Goal: Transaction & Acquisition: Obtain resource

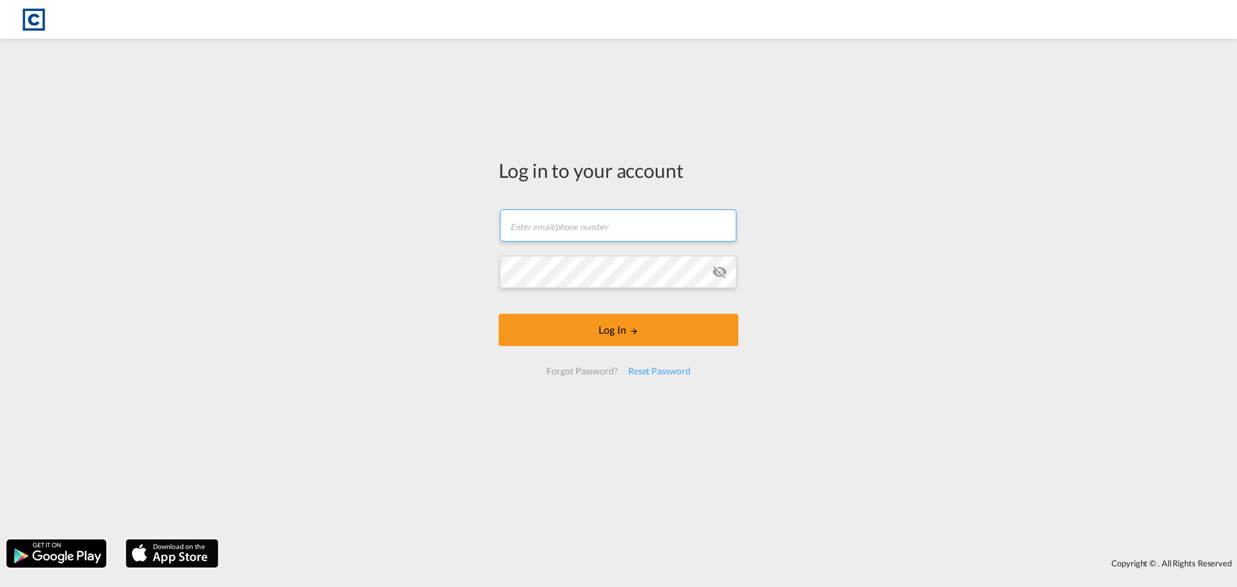
click at [617, 216] on input "text" at bounding box center [618, 225] width 236 height 32
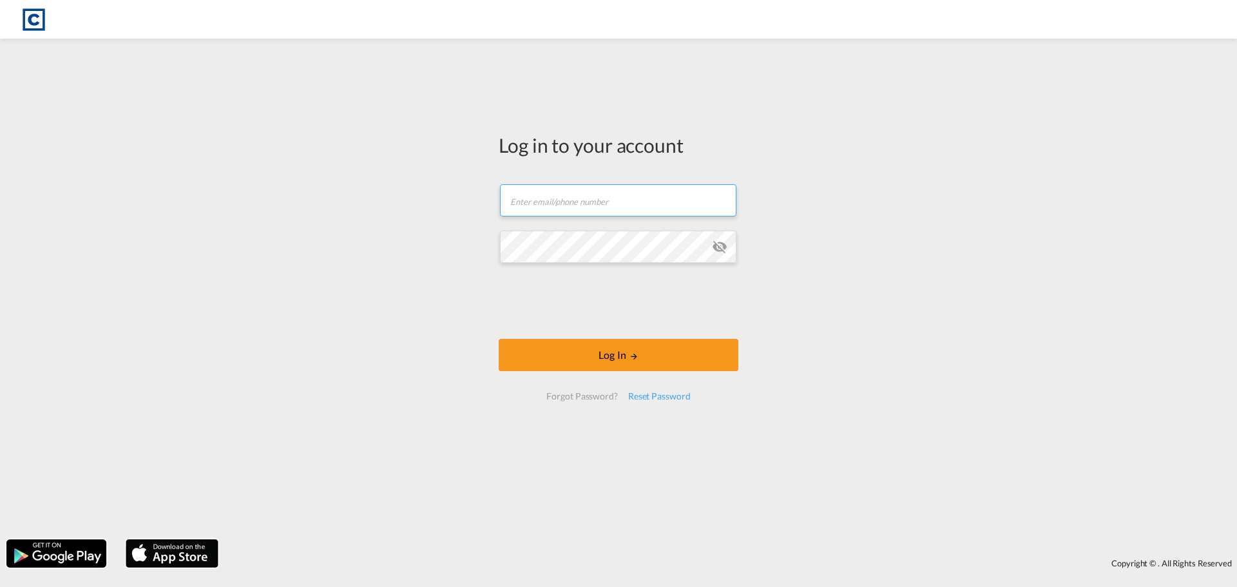
type input "[PERSON_NAME][EMAIL_ADDRESS][PERSON_NAME][DOMAIN_NAME]"
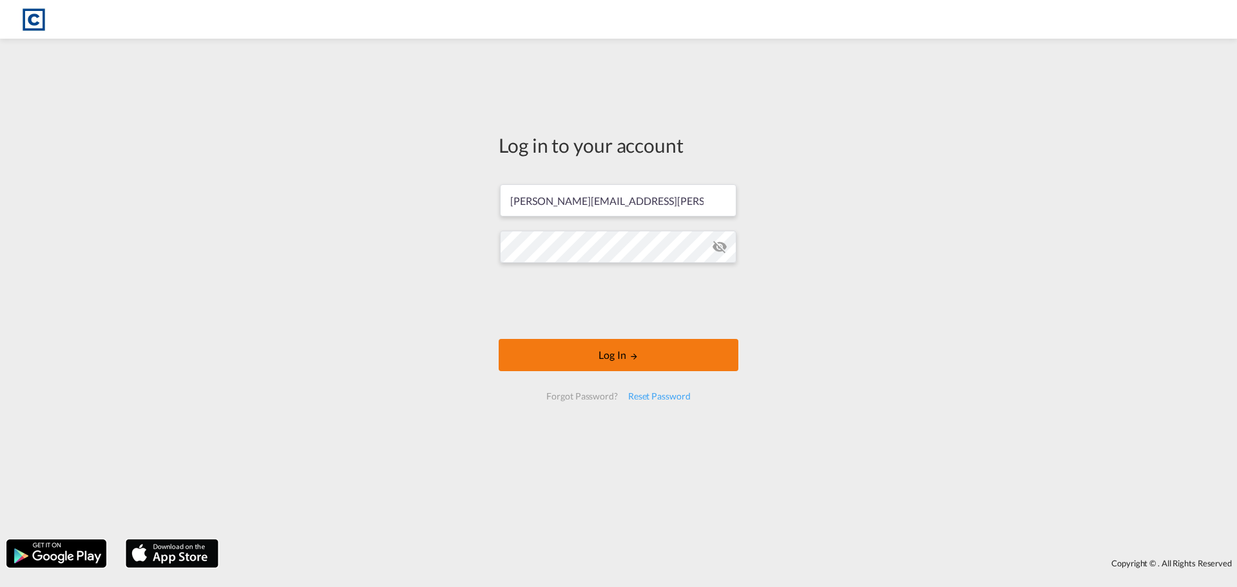
click at [596, 345] on button "Log In" at bounding box center [619, 355] width 240 height 32
click at [593, 356] on button "Log In" at bounding box center [619, 355] width 240 height 32
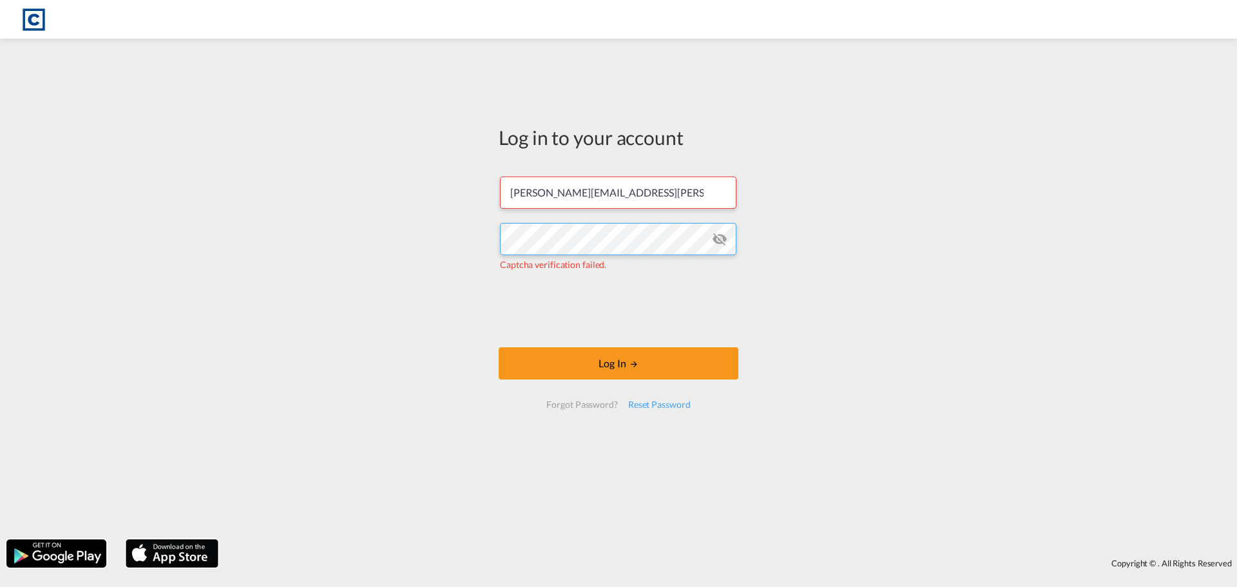
click at [417, 237] on div "Log in to your account [PERSON_NAME][EMAIL_ADDRESS][PERSON_NAME][DOMAIN_NAME] C…" at bounding box center [618, 289] width 1237 height 488
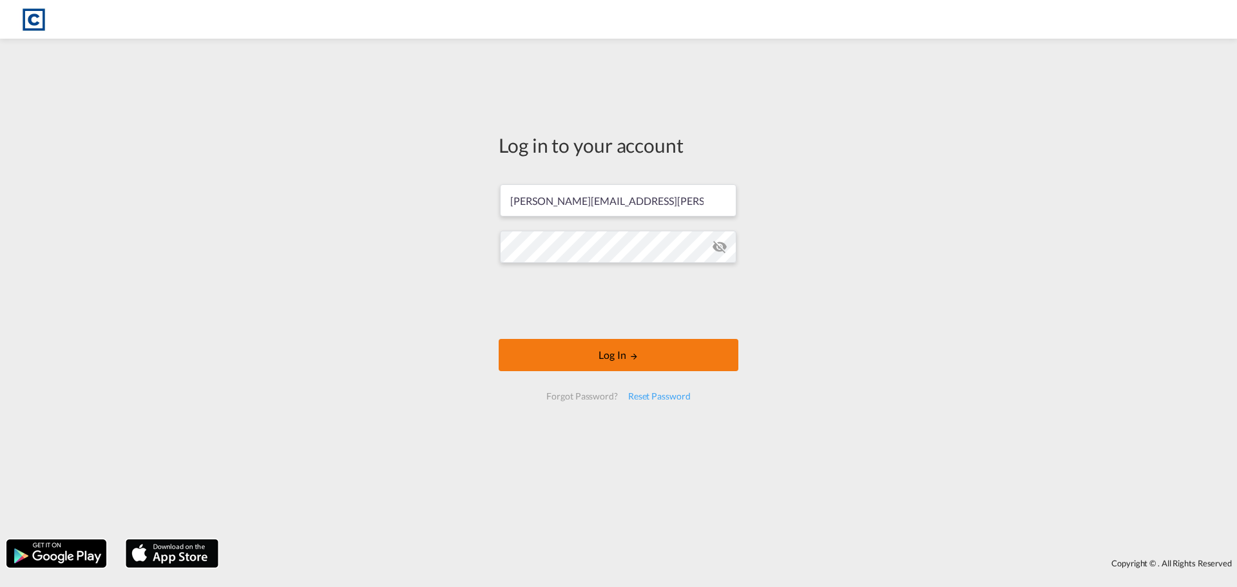
click at [627, 356] on button "Log In" at bounding box center [619, 355] width 240 height 32
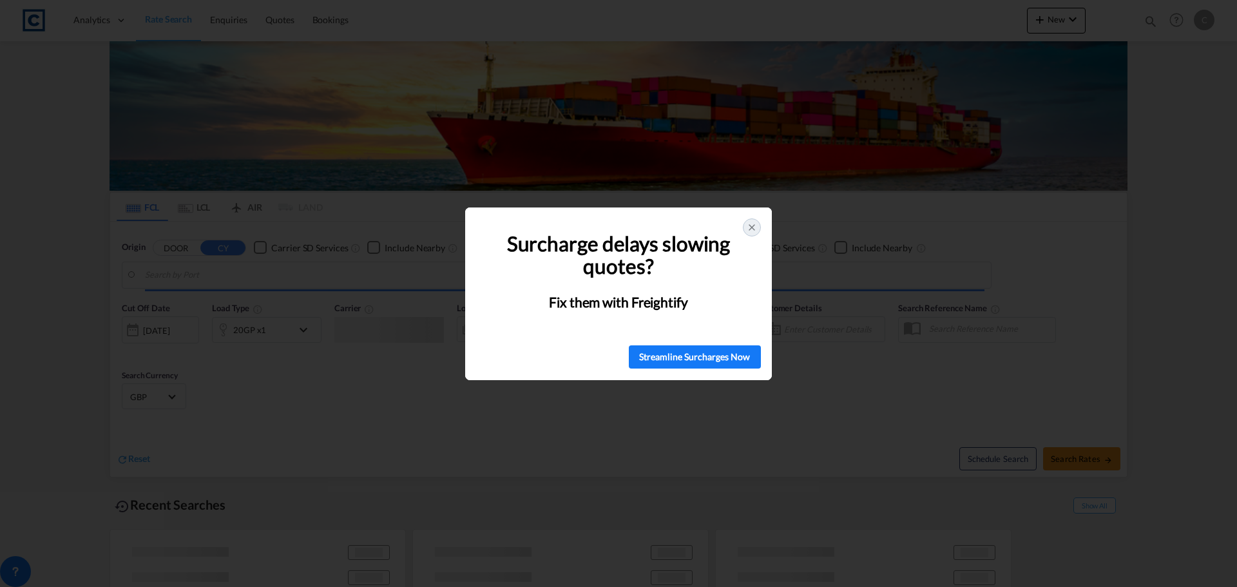
click at [747, 234] on div at bounding box center [752, 227] width 18 height 18
type input "GB-WA16, [GEOGRAPHIC_DATA]"
type input "Aqaba, JOAQB"
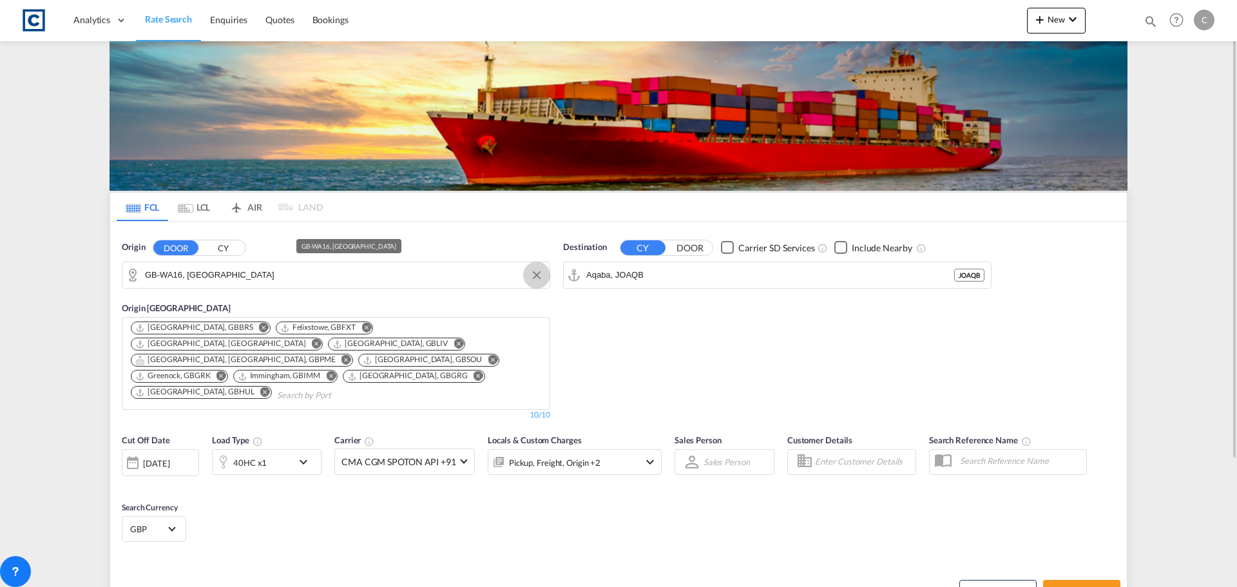
click at [540, 274] on button "Clear Input" at bounding box center [536, 274] width 19 height 19
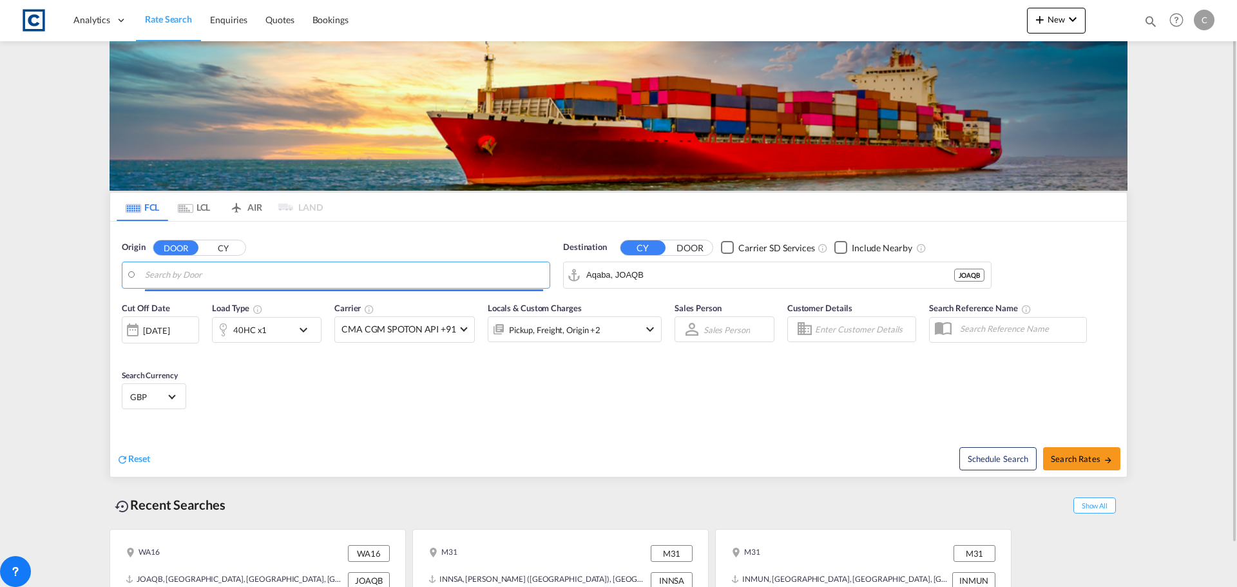
click at [211, 274] on input "Search by Door" at bounding box center [344, 274] width 398 height 19
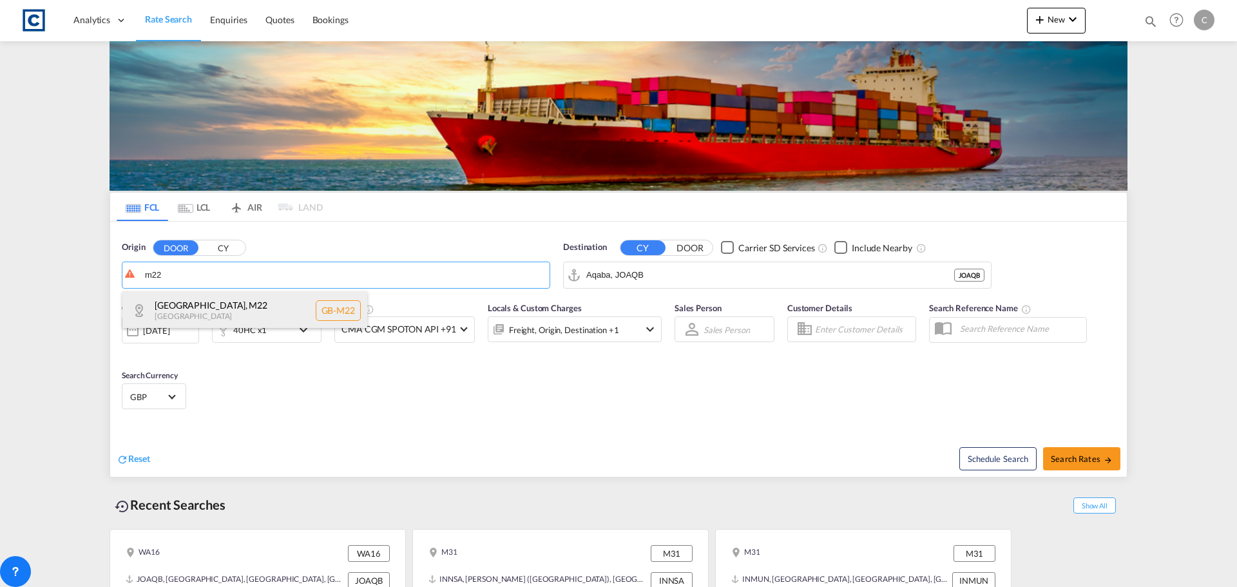
click at [209, 307] on div "[GEOGRAPHIC_DATA] , M22 [GEOGRAPHIC_DATA] [GEOGRAPHIC_DATA]-M22" at bounding box center [244, 310] width 245 height 39
type input "GB-M22, [GEOGRAPHIC_DATA]"
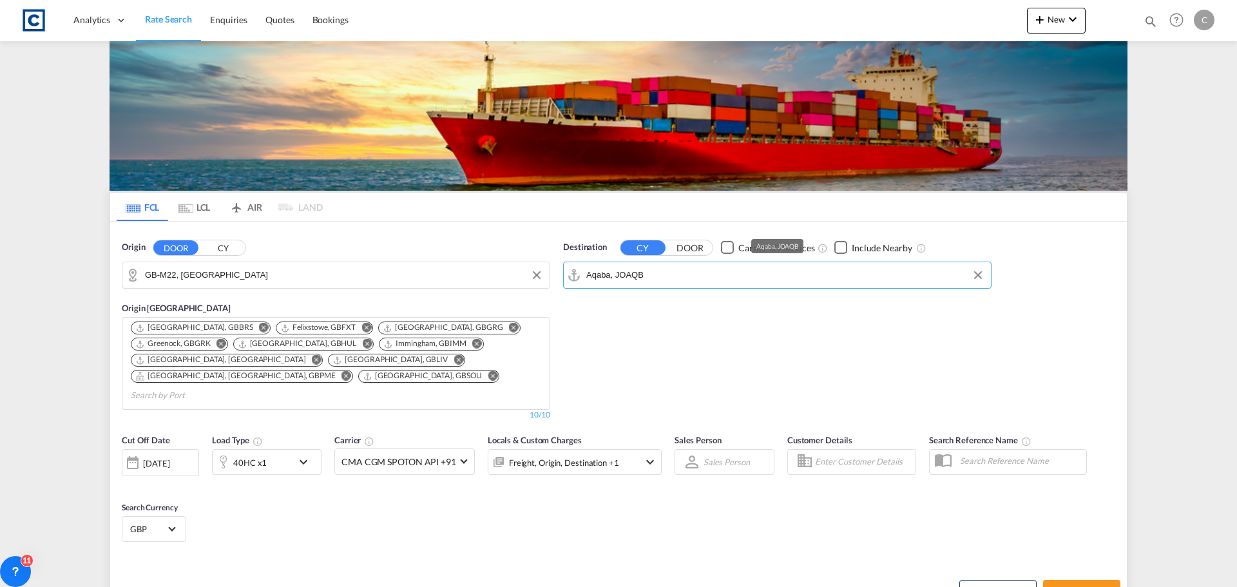
click at [648, 277] on input "Aqaba, JOAQB" at bounding box center [785, 274] width 398 height 19
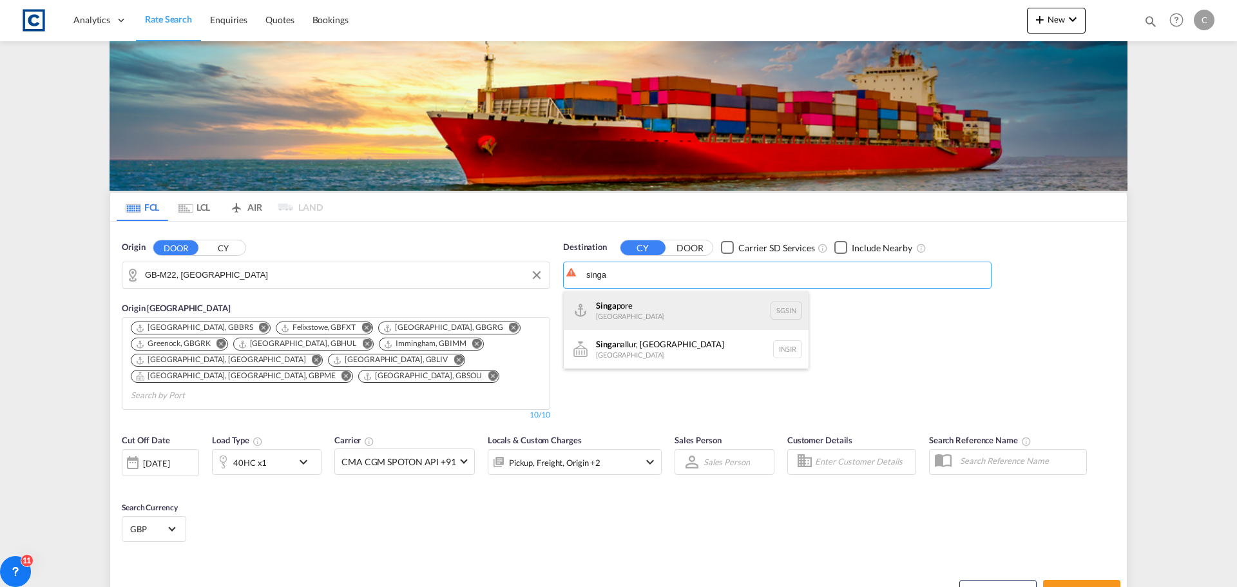
click at [616, 309] on div "Singa pore [GEOGRAPHIC_DATA] [GEOGRAPHIC_DATA]" at bounding box center [686, 310] width 245 height 39
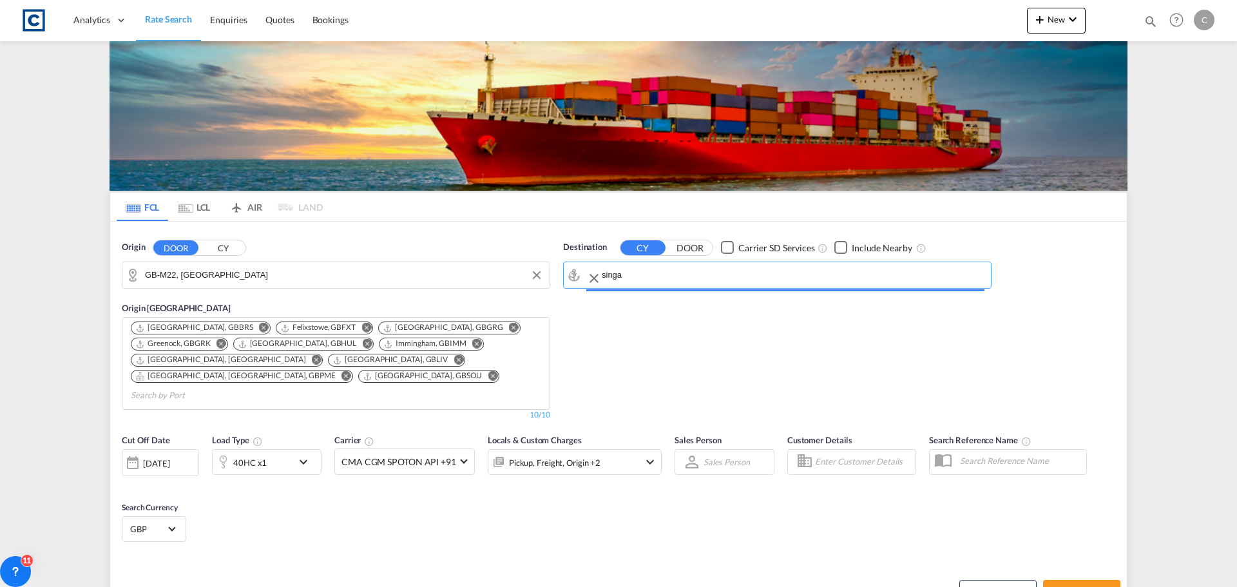
type input "[GEOGRAPHIC_DATA], SGSIN"
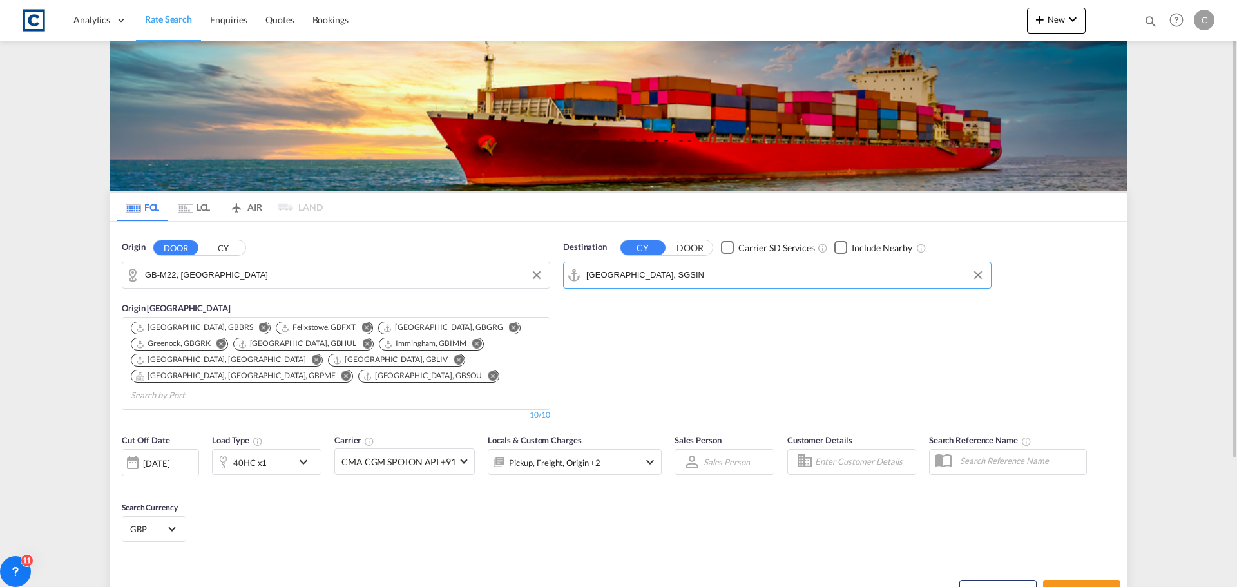
scroll to position [164, 0]
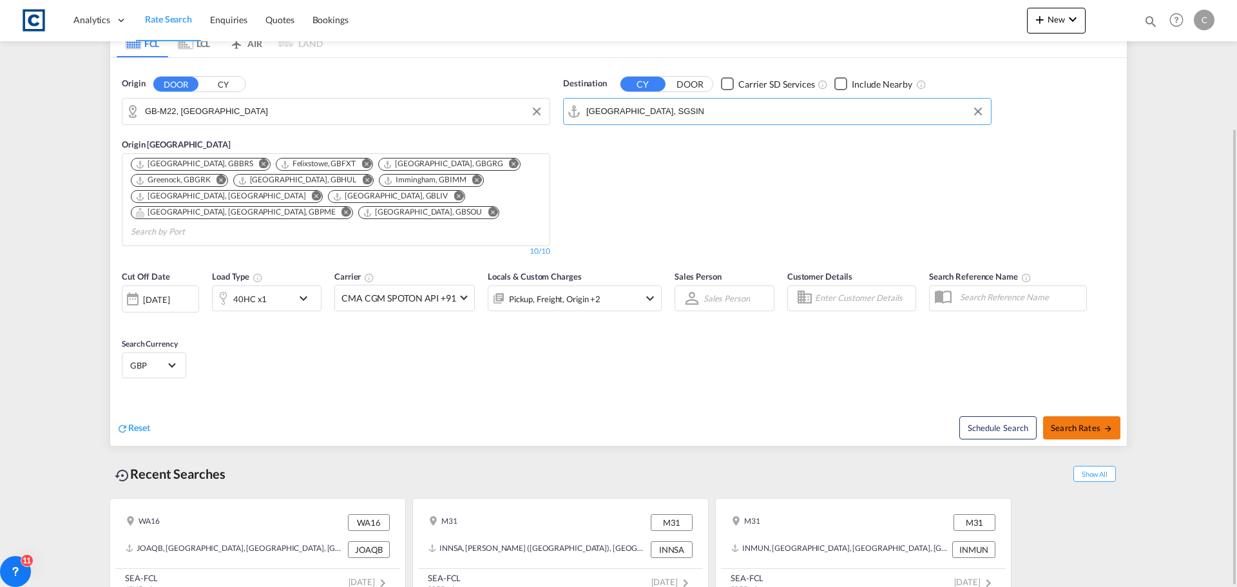
click at [1094, 423] on span "Search Rates" at bounding box center [1082, 428] width 62 height 10
type input "M22 to SGSIN / [DATE]"
